Goal: Task Accomplishment & Management: Use online tool/utility

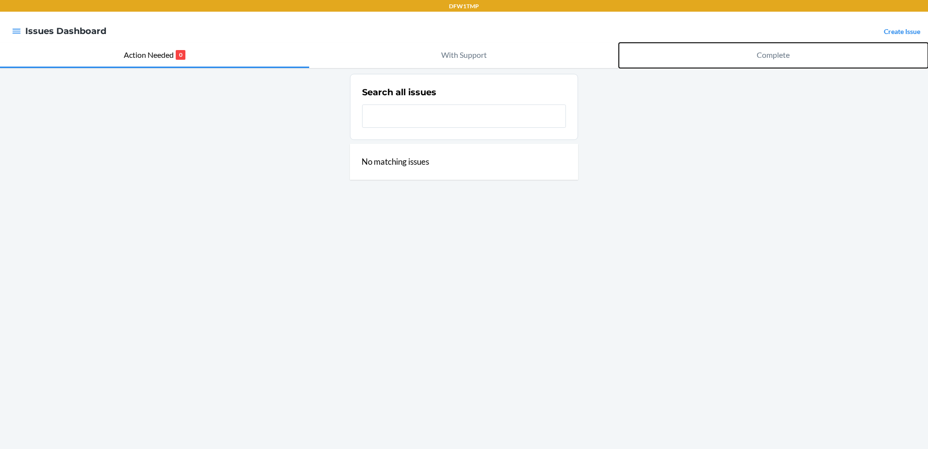
click at [730, 62] on button "Complete" at bounding box center [773, 55] width 309 height 25
click at [782, 64] on button "Complete" at bounding box center [773, 55] width 309 height 25
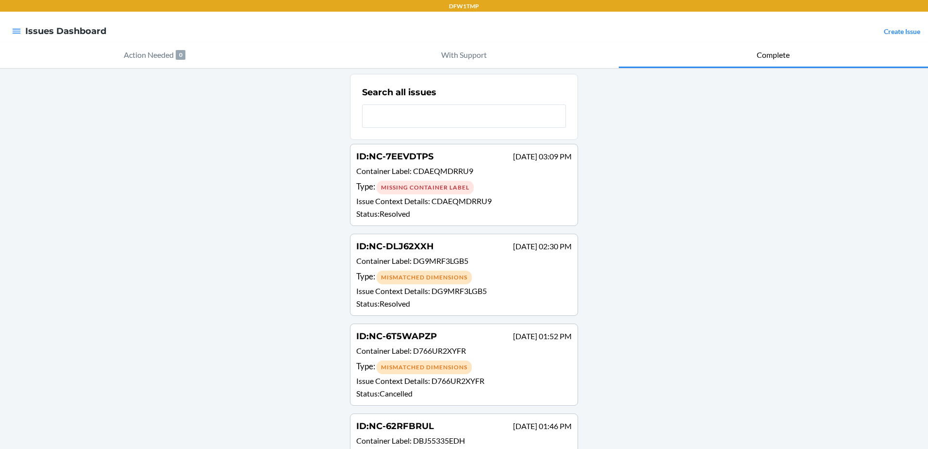
click at [417, 168] on span "CDAEQMDRRU9" at bounding box center [443, 170] width 60 height 9
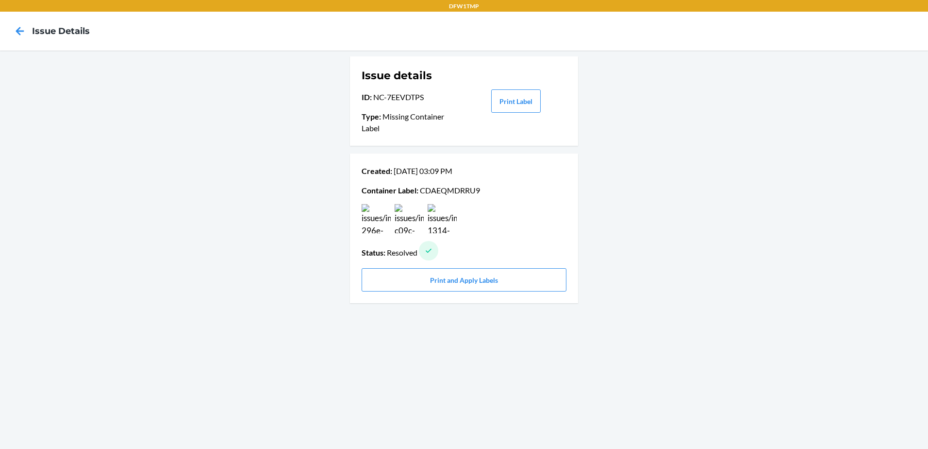
click at [427, 190] on p "Container Label : CDAEQMDRRU9" at bounding box center [464, 190] width 205 height 12
click at [494, 194] on p "Container Label : CDAEQMDRRU9" at bounding box center [464, 190] width 205 height 12
click at [450, 188] on p "Container Label : CDAEQMDRRU9" at bounding box center [464, 190] width 205 height 12
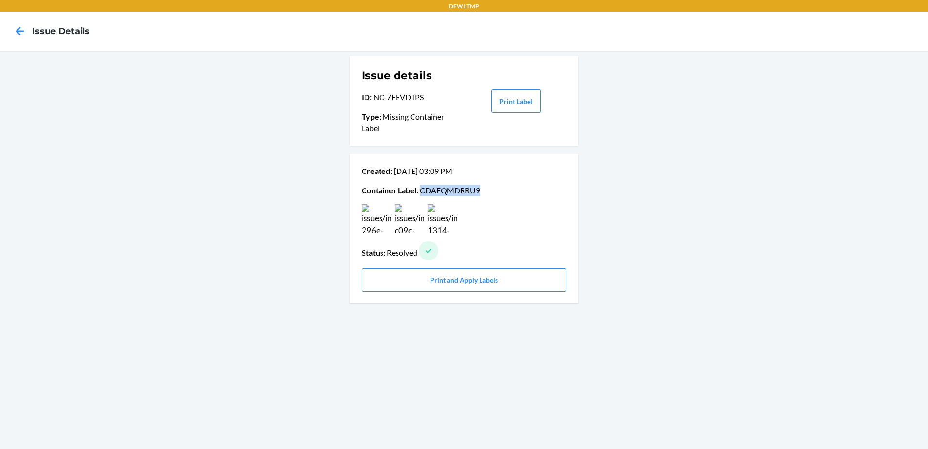
click at [450, 188] on p "Container Label : CDAEQMDRRU9" at bounding box center [464, 190] width 205 height 12
copy p "CDAEQMDRRU9"
